Goal: Transaction & Acquisition: Book appointment/travel/reservation

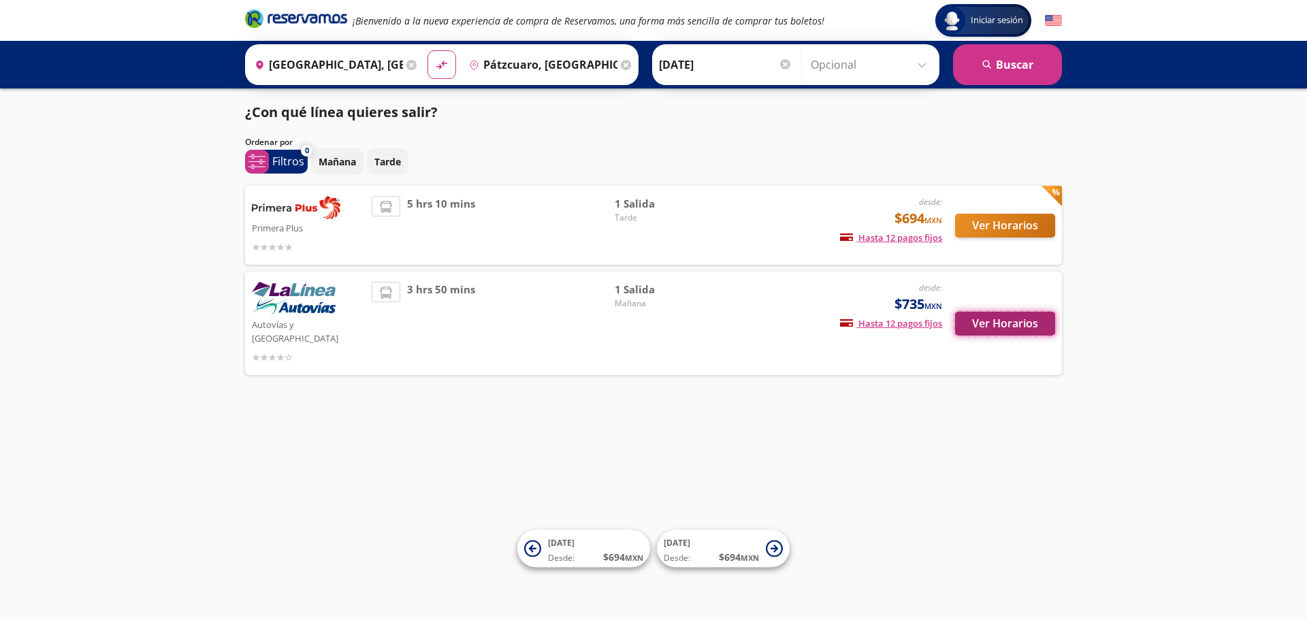
click at [1002, 319] on button "Ver Horarios" at bounding box center [1005, 324] width 100 height 24
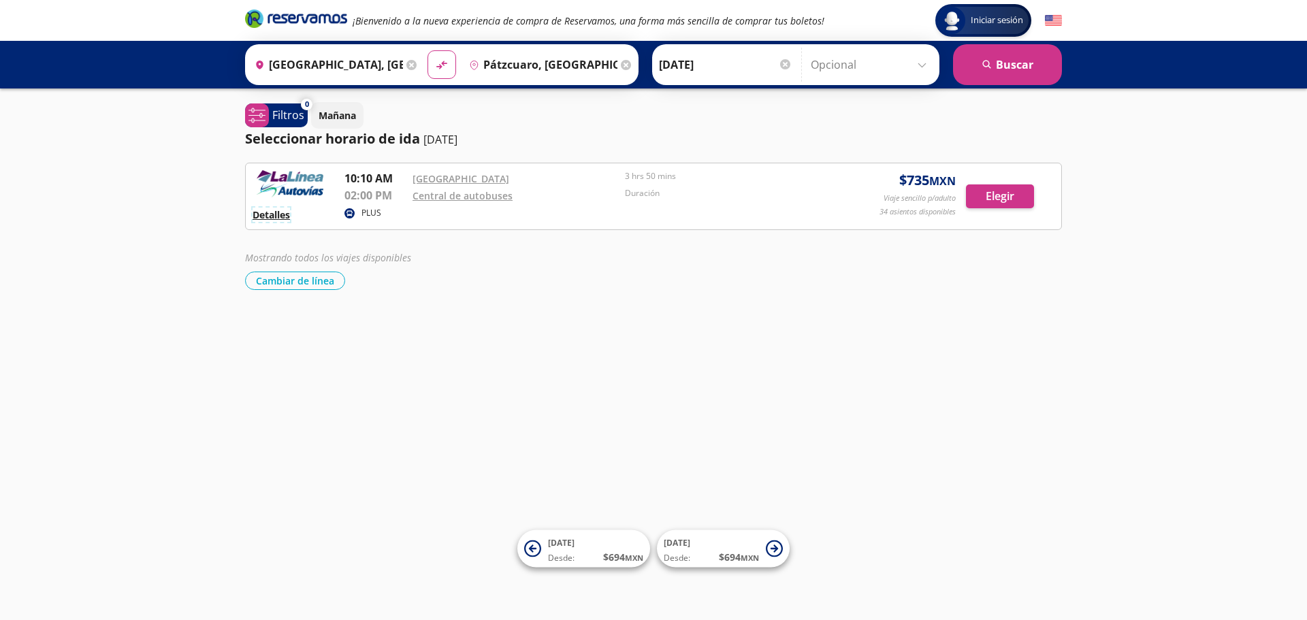
click at [276, 215] on button "Detalles" at bounding box center [270, 215] width 37 height 14
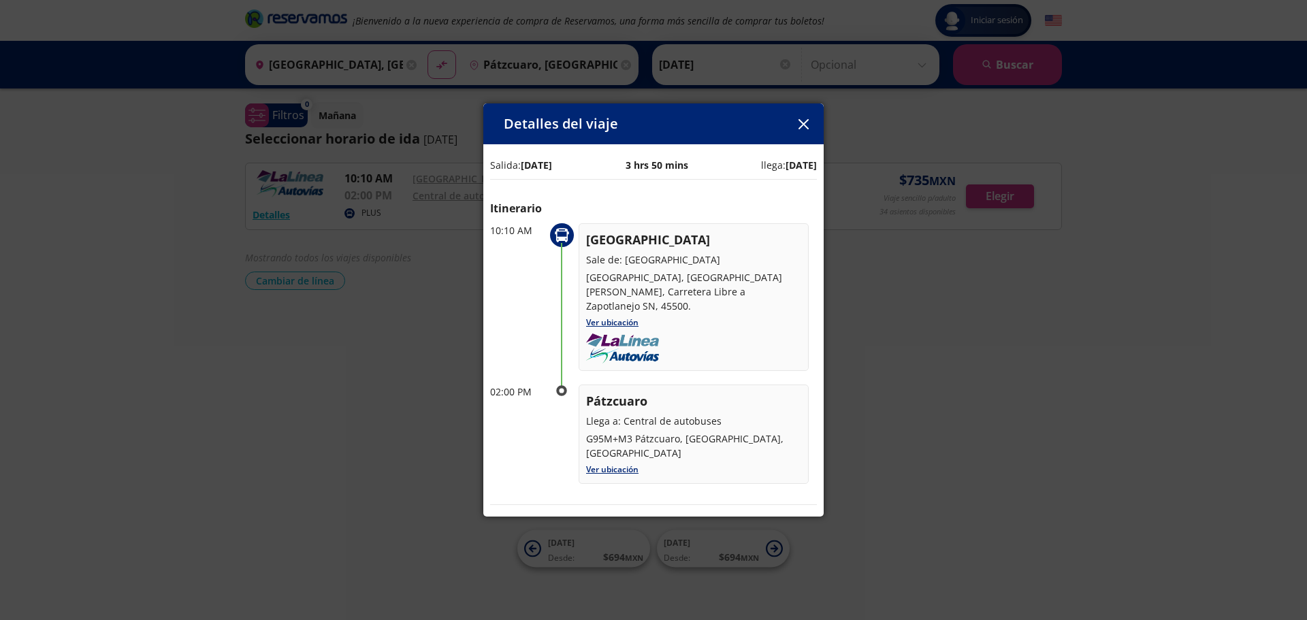
click at [802, 129] on icon "button" at bounding box center [803, 124] width 10 height 10
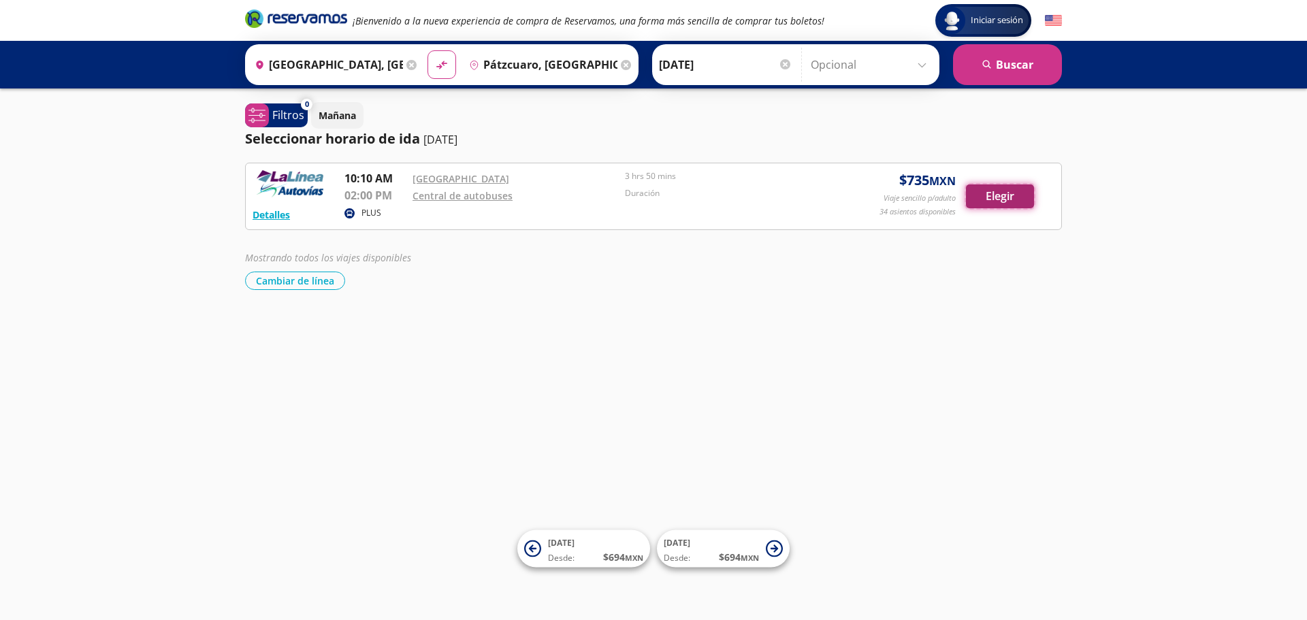
click at [993, 194] on button "Elegir" at bounding box center [1000, 196] width 68 height 24
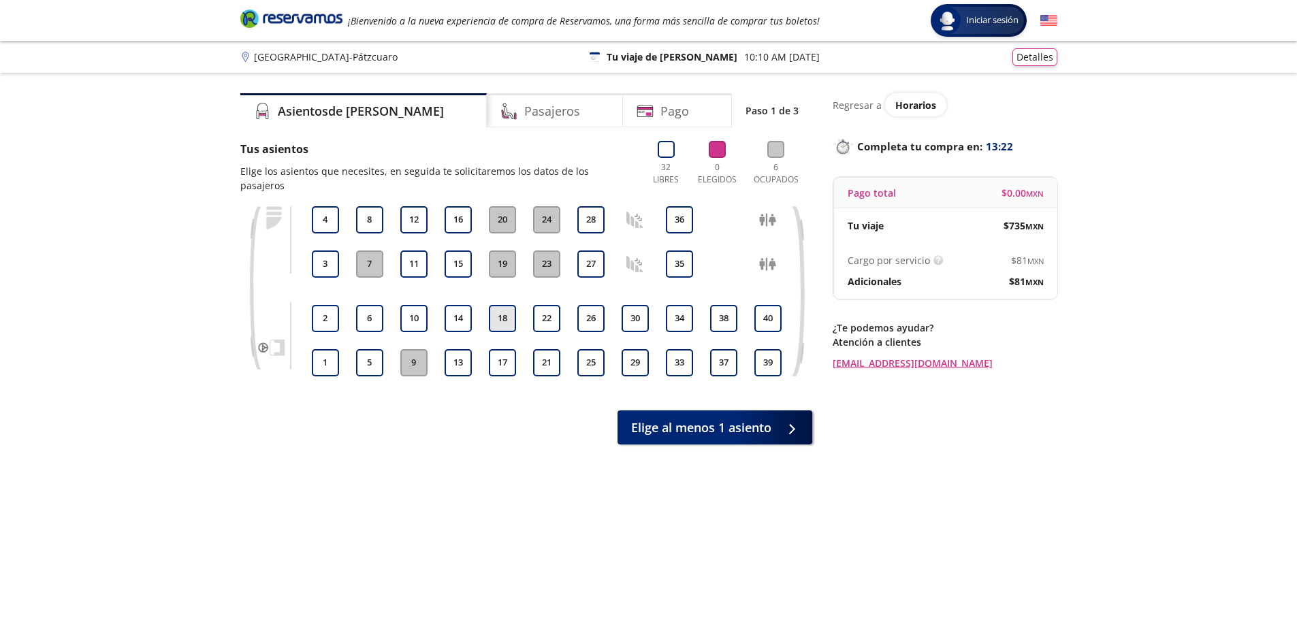
click at [514, 308] on button "18" at bounding box center [502, 318] width 27 height 27
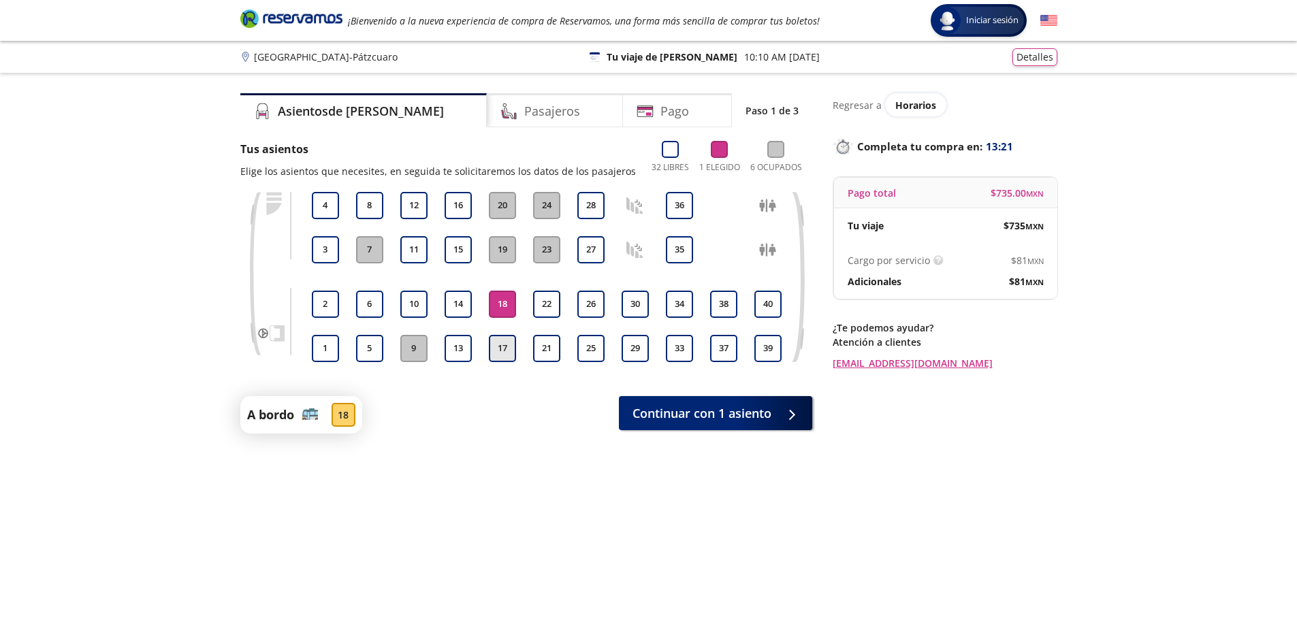
click at [502, 344] on button "17" at bounding box center [502, 348] width 27 height 27
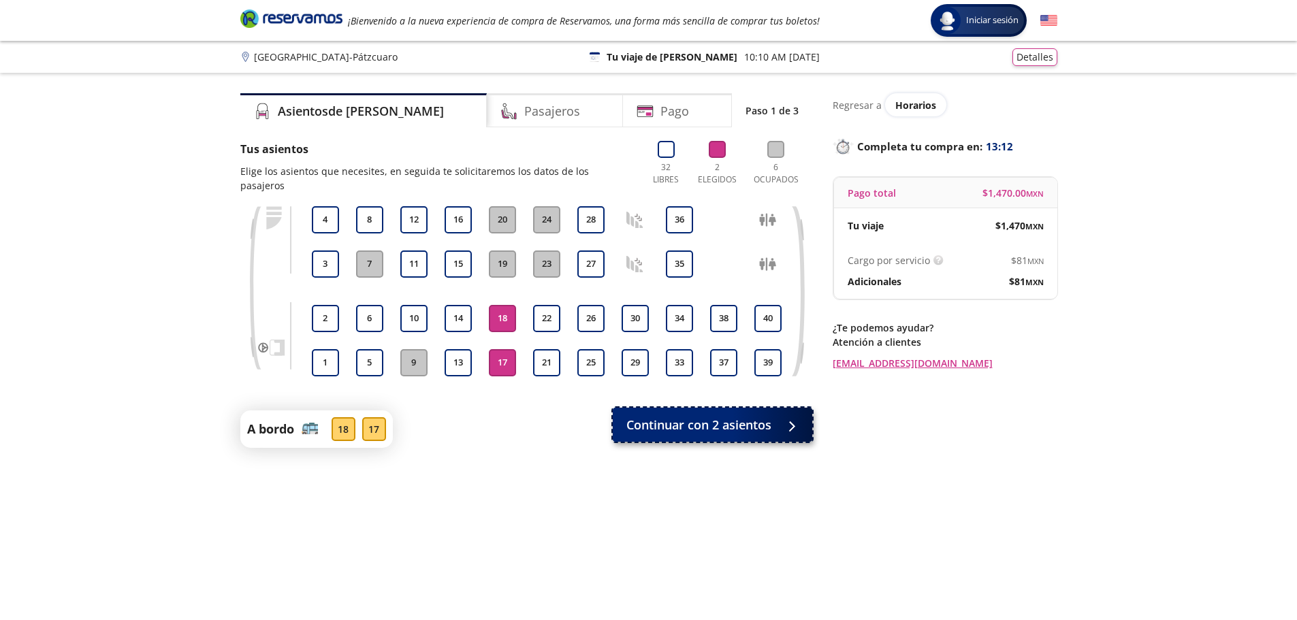
click at [685, 416] on span "Continuar con 2 asientos" at bounding box center [698, 425] width 145 height 18
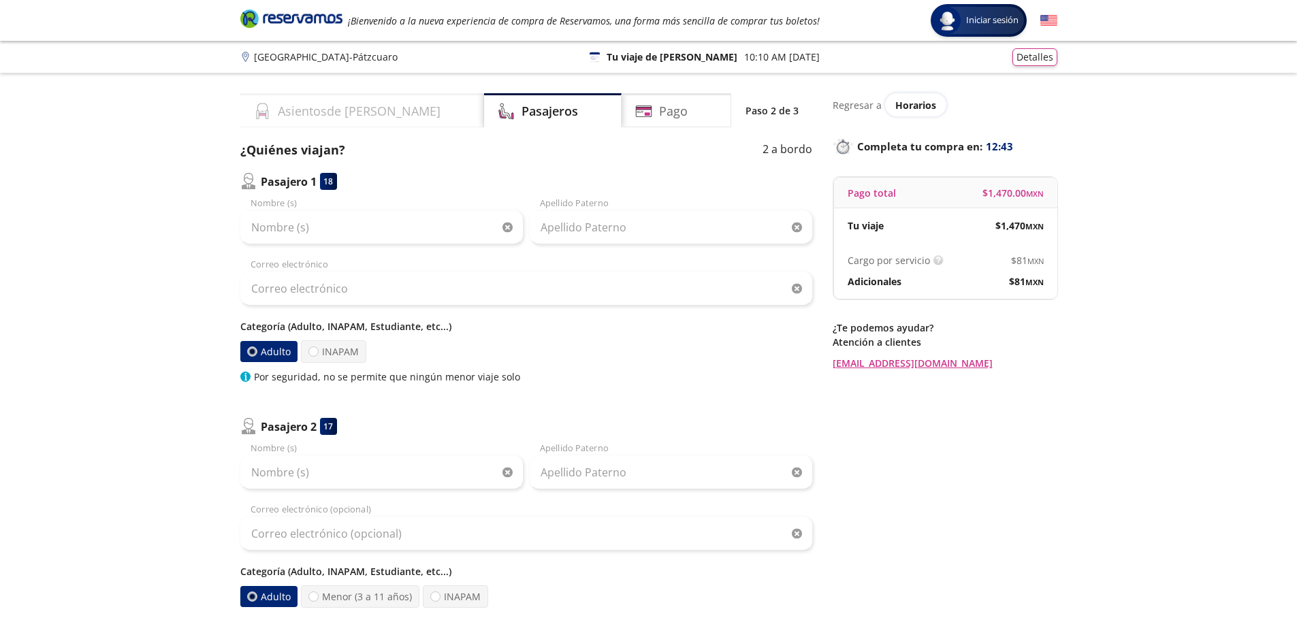
click at [332, 114] on h4 "Asientos de [PERSON_NAME]" at bounding box center [359, 111] width 163 height 18
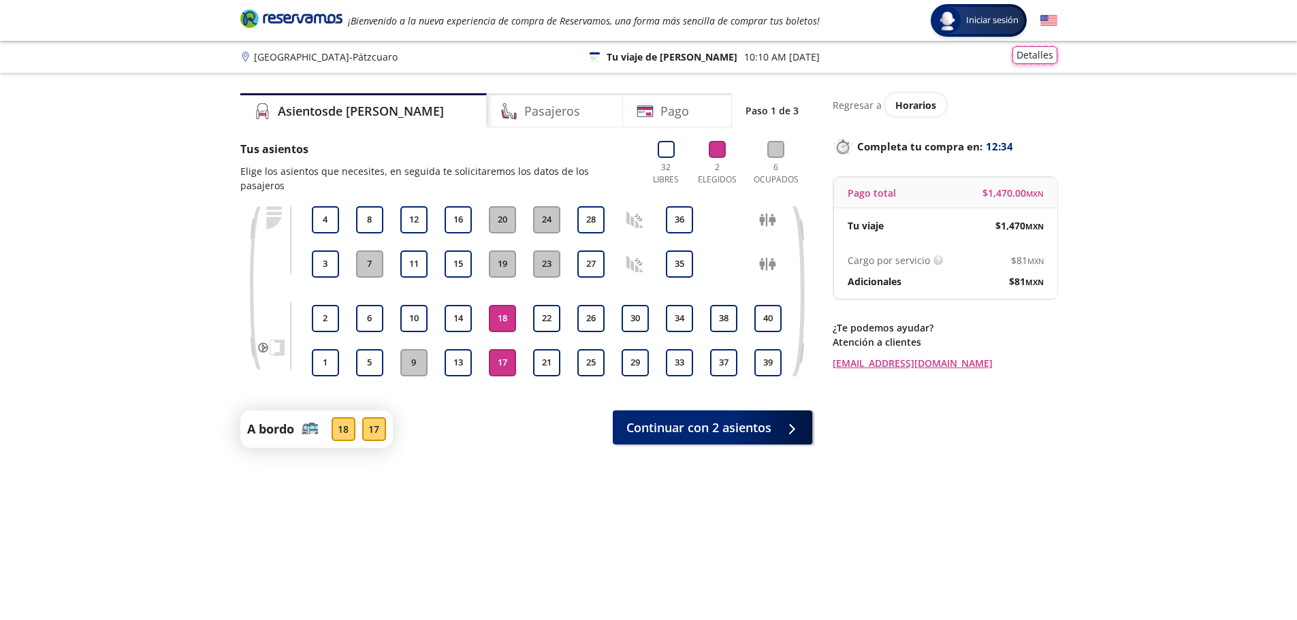
click at [1020, 57] on button "Detalles" at bounding box center [1034, 55] width 45 height 18
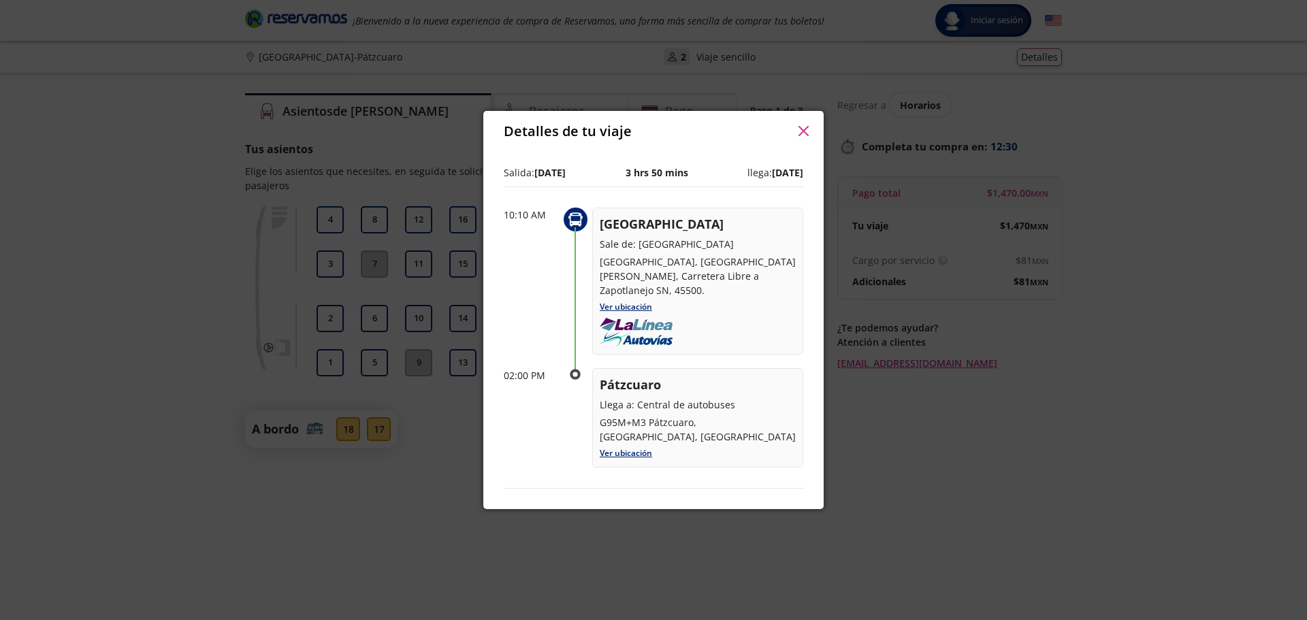
click at [802, 136] on icon "button" at bounding box center [803, 131] width 10 height 10
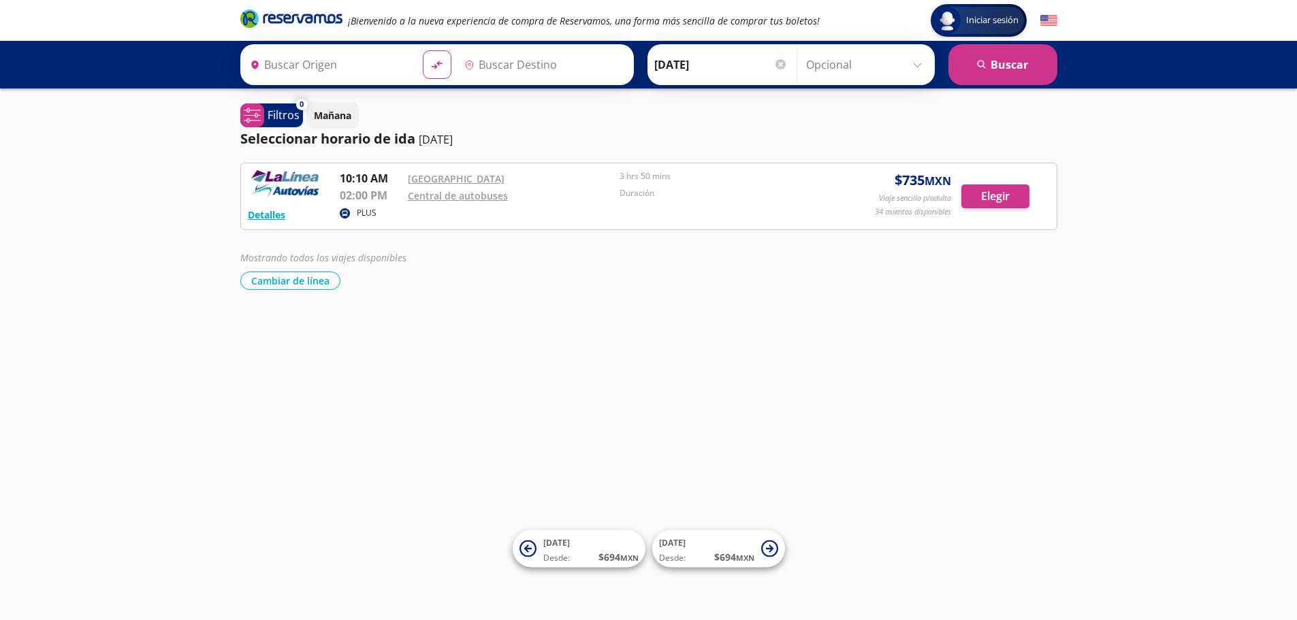
type input "[GEOGRAPHIC_DATA], [GEOGRAPHIC_DATA]"
type input "Pátzcuaro, [GEOGRAPHIC_DATA]"
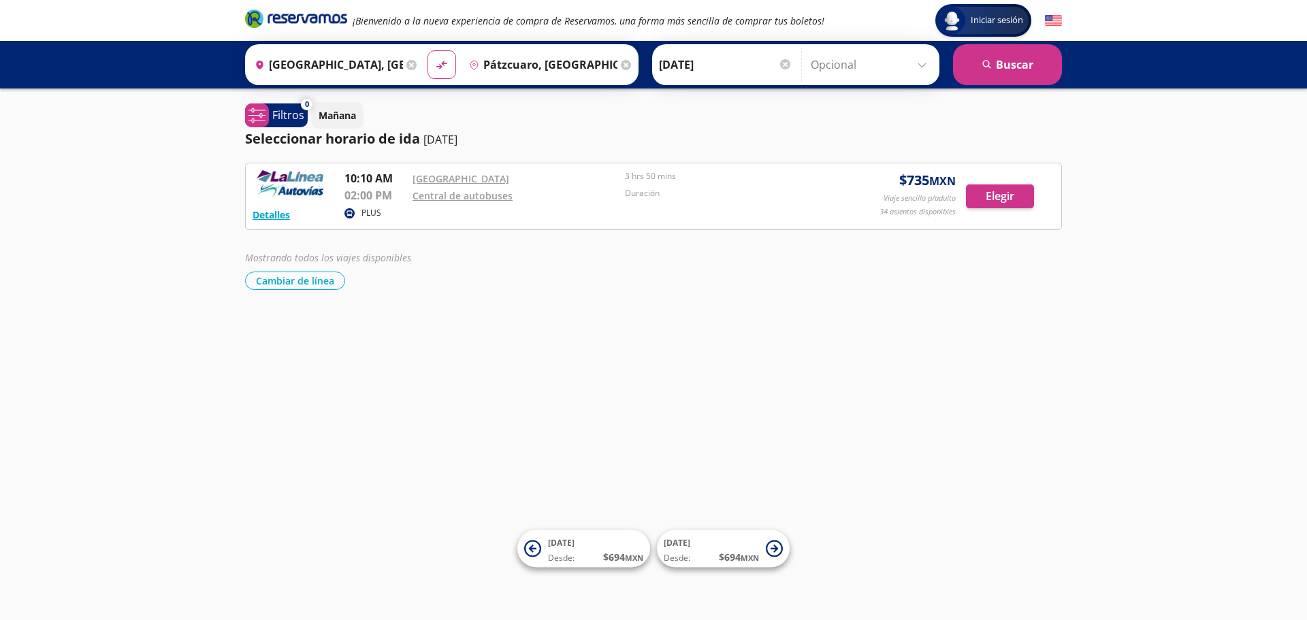
click at [841, 67] on input "Opcional" at bounding box center [872, 65] width 122 height 34
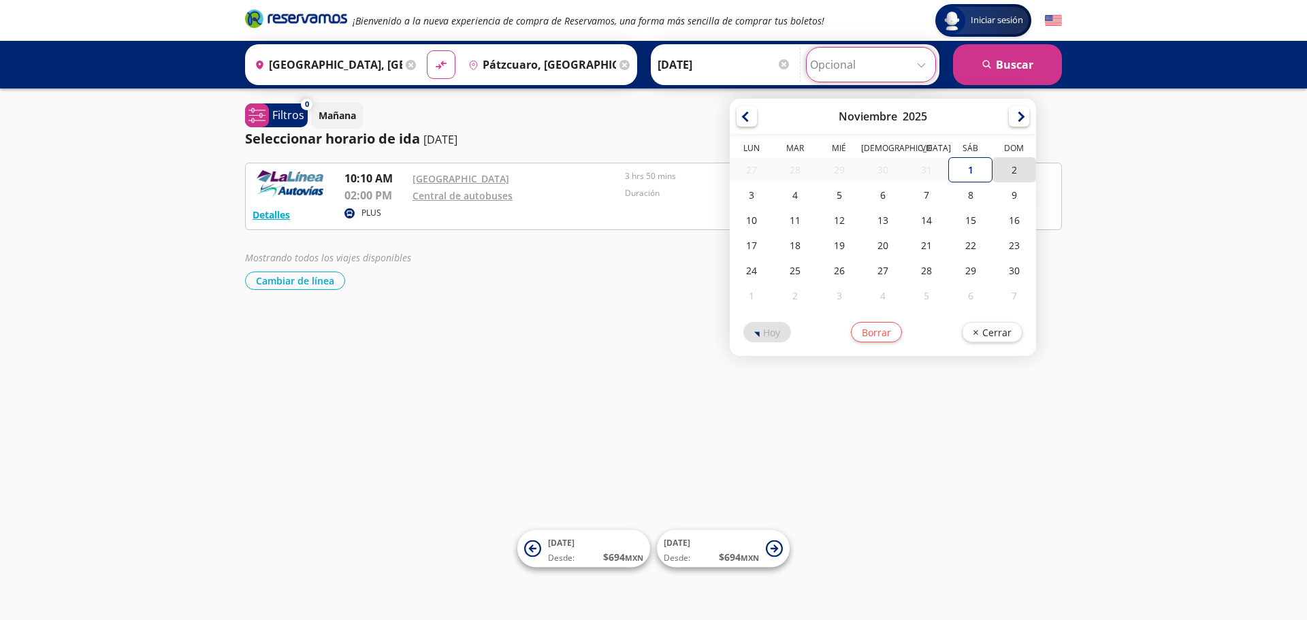
click at [1005, 170] on div "2" at bounding box center [1014, 169] width 44 height 25
type input "[DATE]"
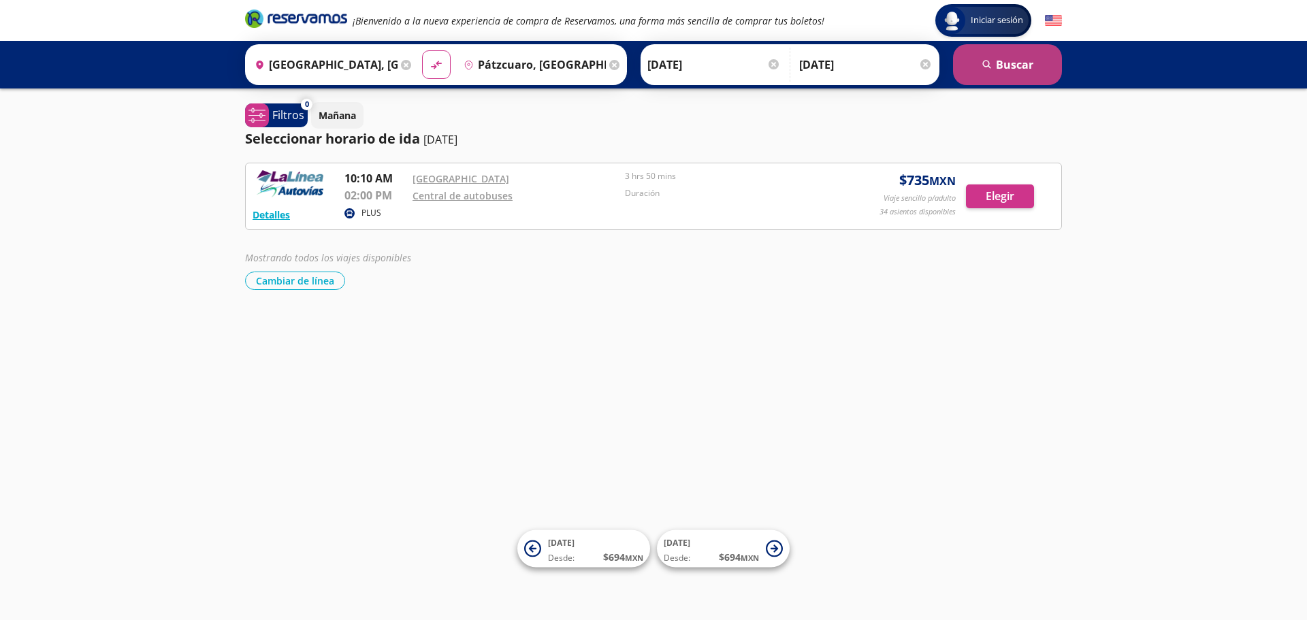
click at [1004, 71] on button "search [GEOGRAPHIC_DATA]" at bounding box center [1007, 64] width 109 height 41
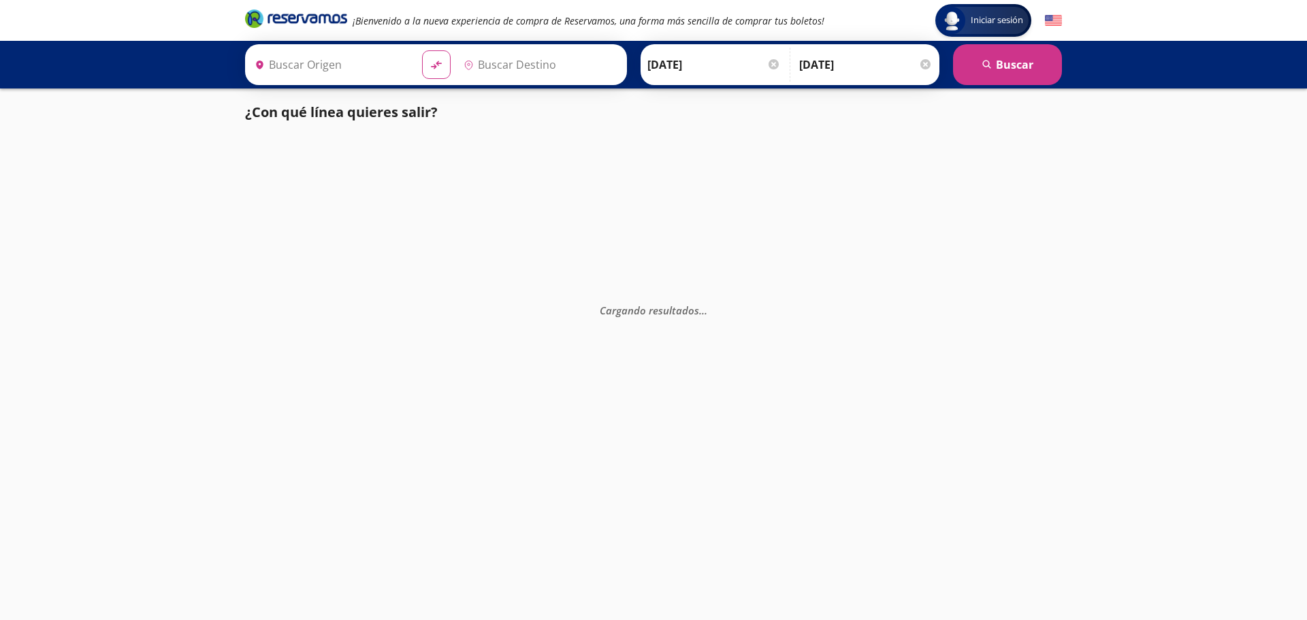
type input "[GEOGRAPHIC_DATA], [GEOGRAPHIC_DATA]"
type input "Pátzcuaro, [GEOGRAPHIC_DATA]"
